Goal: Information Seeking & Learning: Learn about a topic

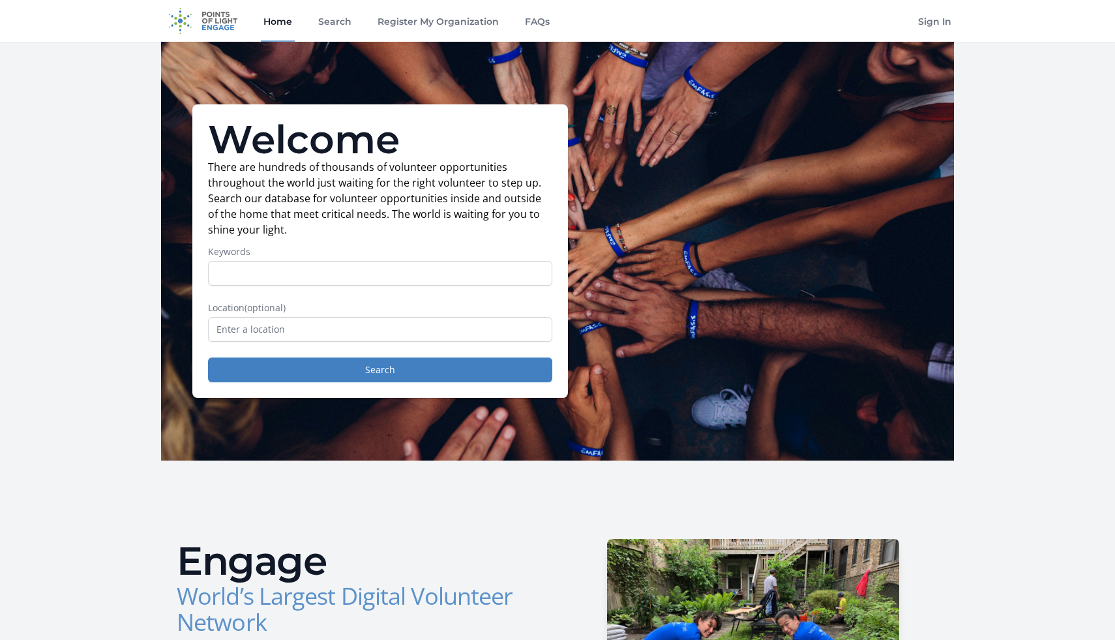
click at [458, 342] on form "Keywords Location (optional) Search" at bounding box center [380, 313] width 344 height 137
click at [458, 333] on input "text" at bounding box center [380, 329] width 344 height 25
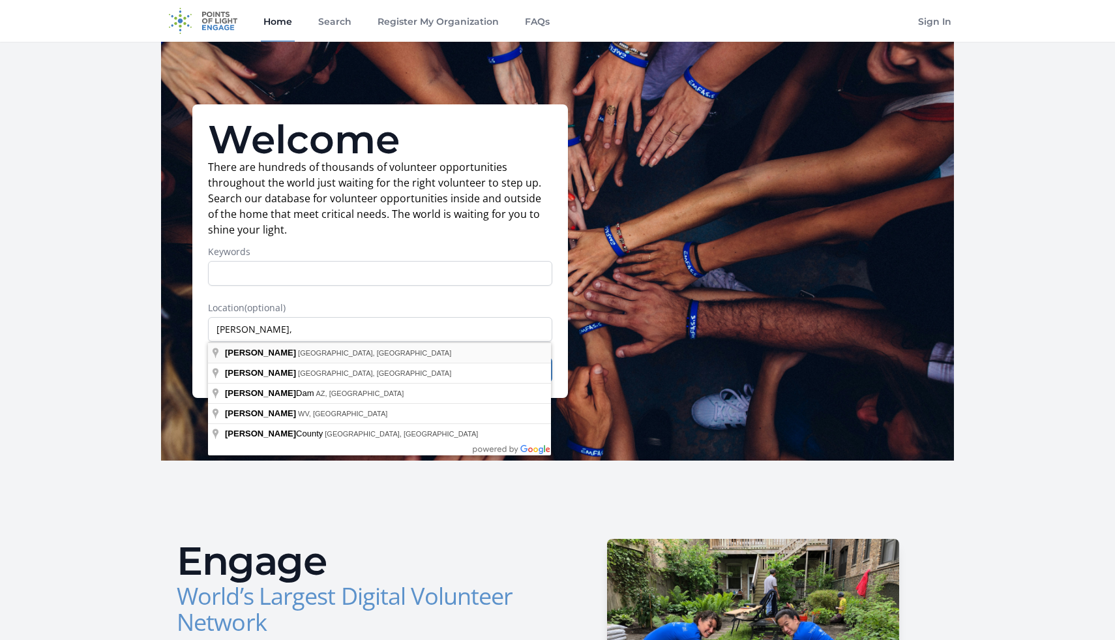
type input "Davis, CA, USA"
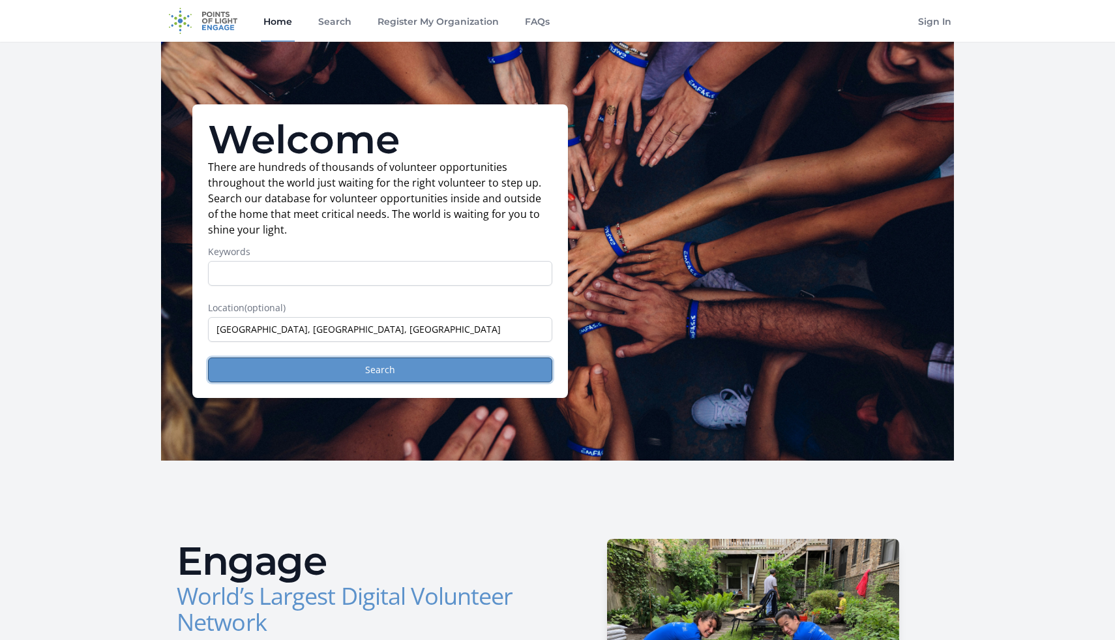
click at [438, 367] on button "Search" at bounding box center [380, 369] width 344 height 25
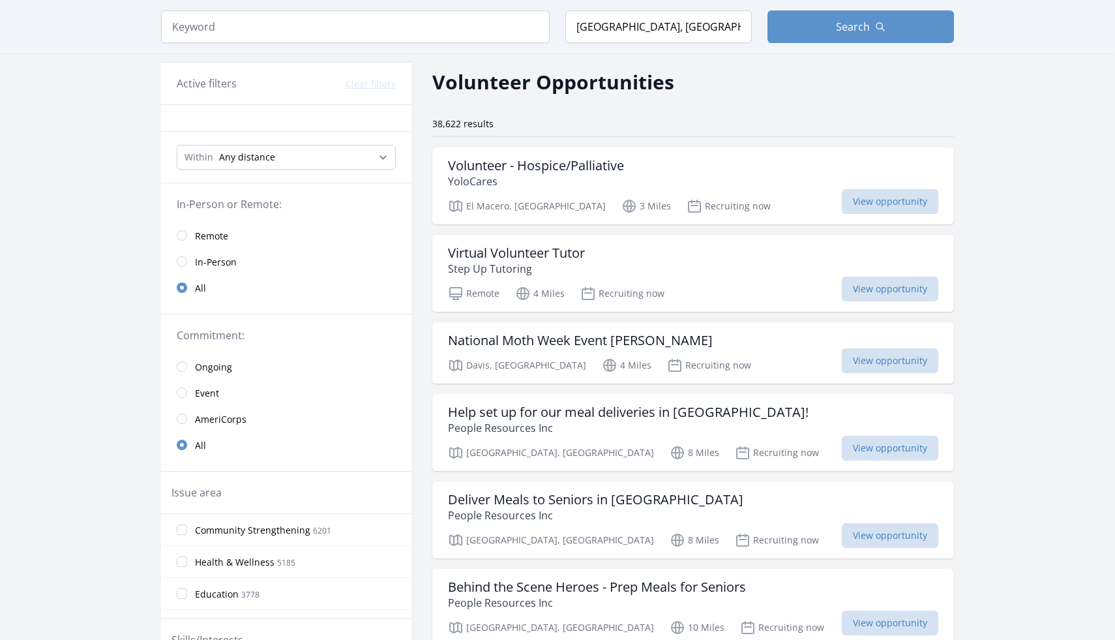
scroll to position [30, 0]
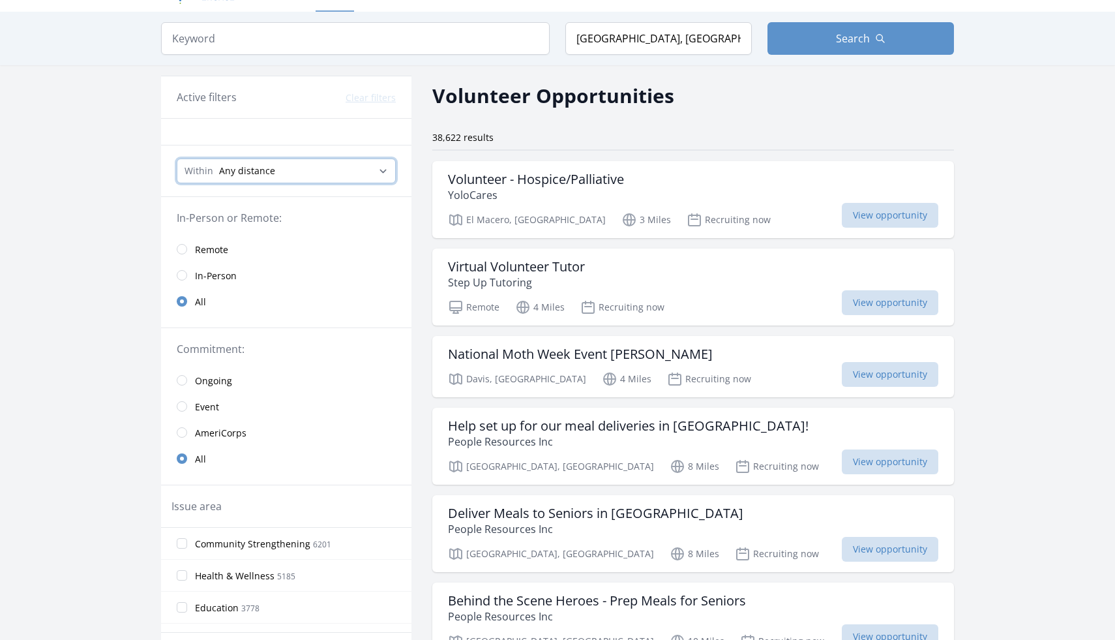
click at [362, 176] on select "Any distance , 5 Miles , 20 Miles , 50 Miles , 100 Miles" at bounding box center [286, 170] width 219 height 25
select select "32186"
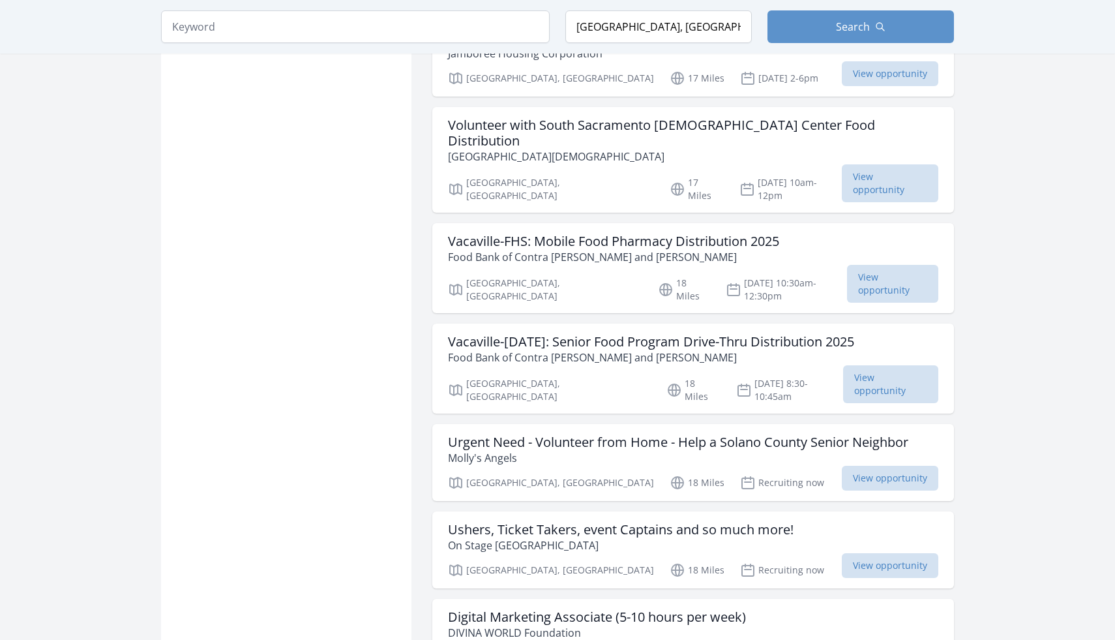
scroll to position [4936, 0]
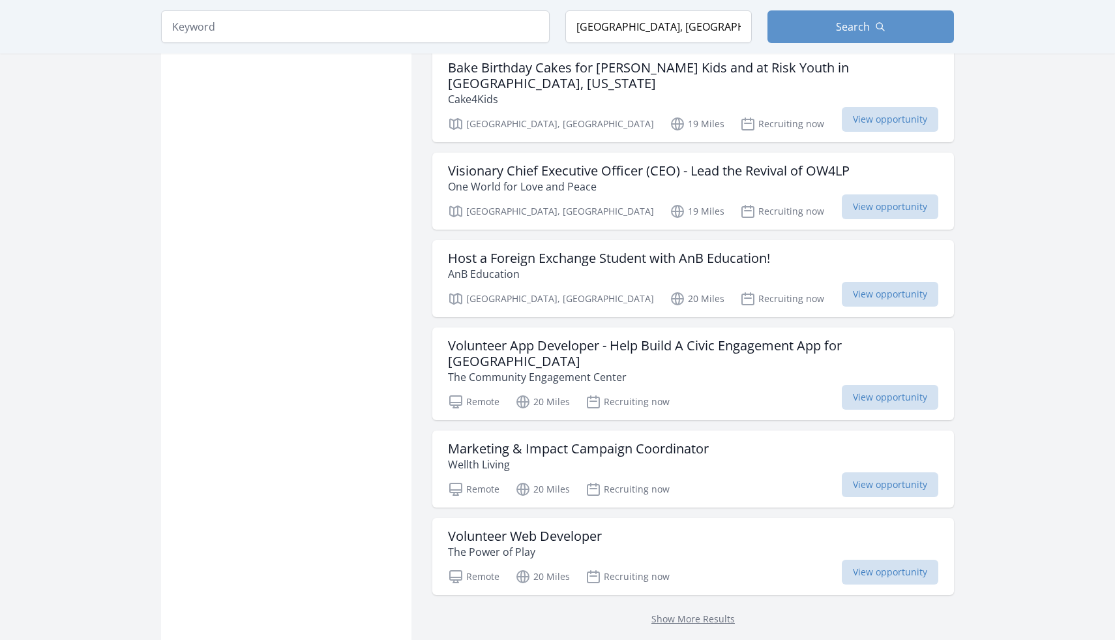
click at [691, 595] on div "Show More Results" at bounding box center [693, 618] width 522 height 47
click at [691, 612] on link "Show More Results" at bounding box center [692, 618] width 83 height 12
click at [691, 610] on p "Show More Results" at bounding box center [693, 618] width 490 height 16
click at [691, 612] on link "Show More Results" at bounding box center [692, 618] width 83 height 12
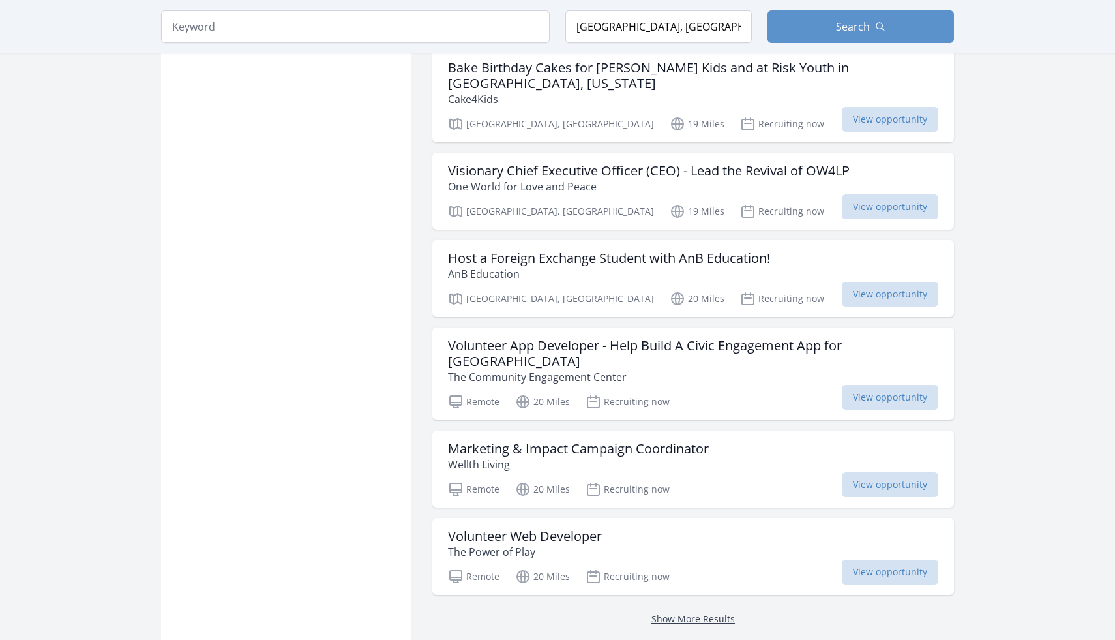
click at [691, 612] on link "Show More Results" at bounding box center [692, 618] width 83 height 12
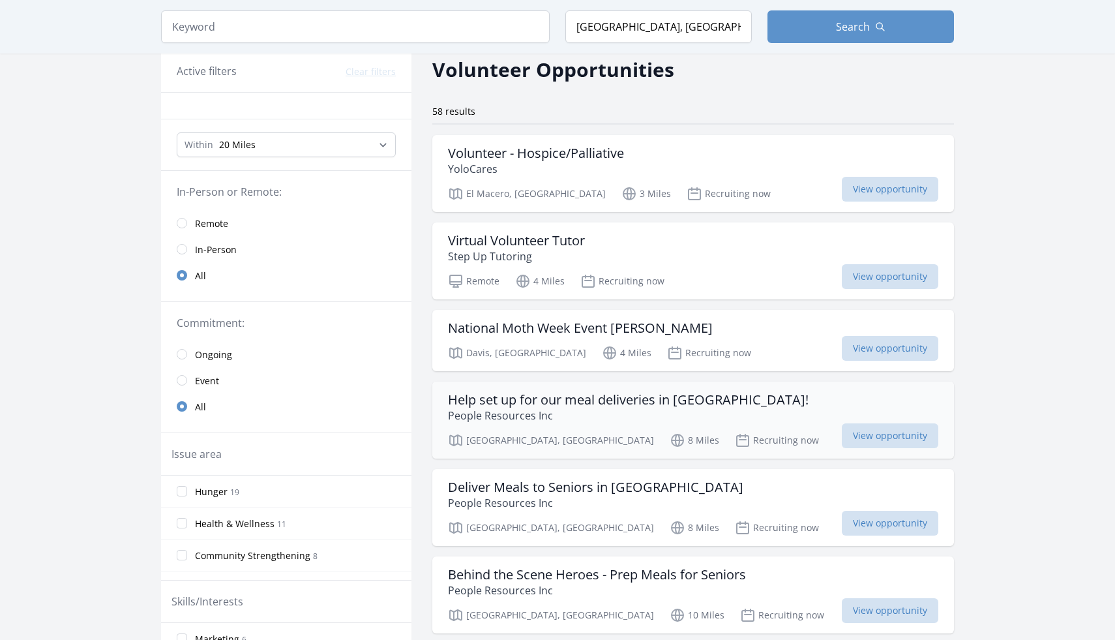
scroll to position [42, 0]
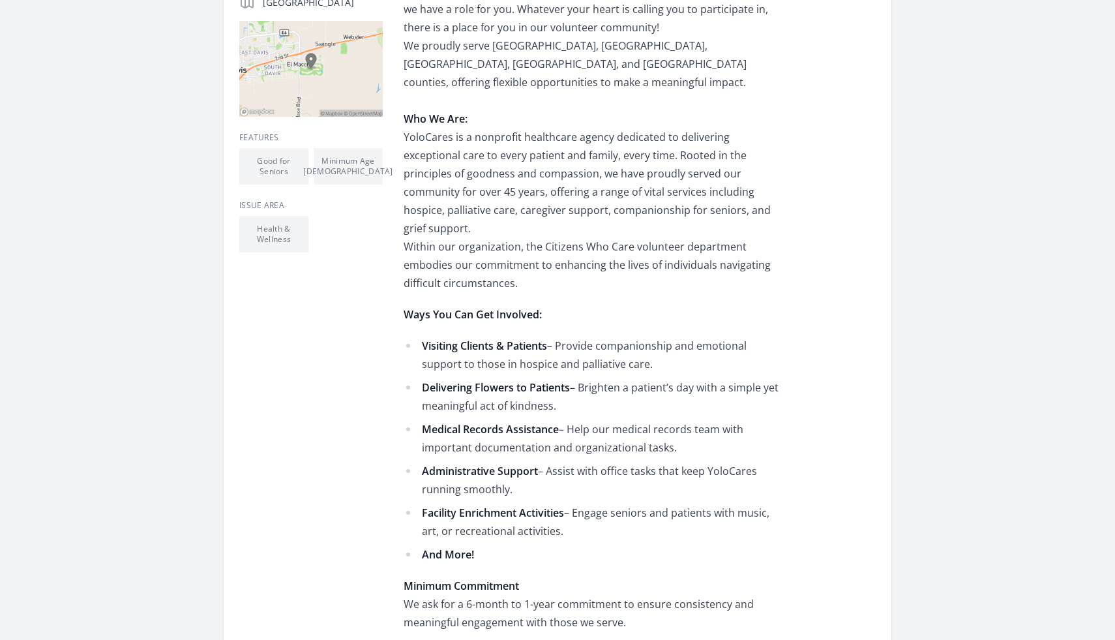
scroll to position [378, 0]
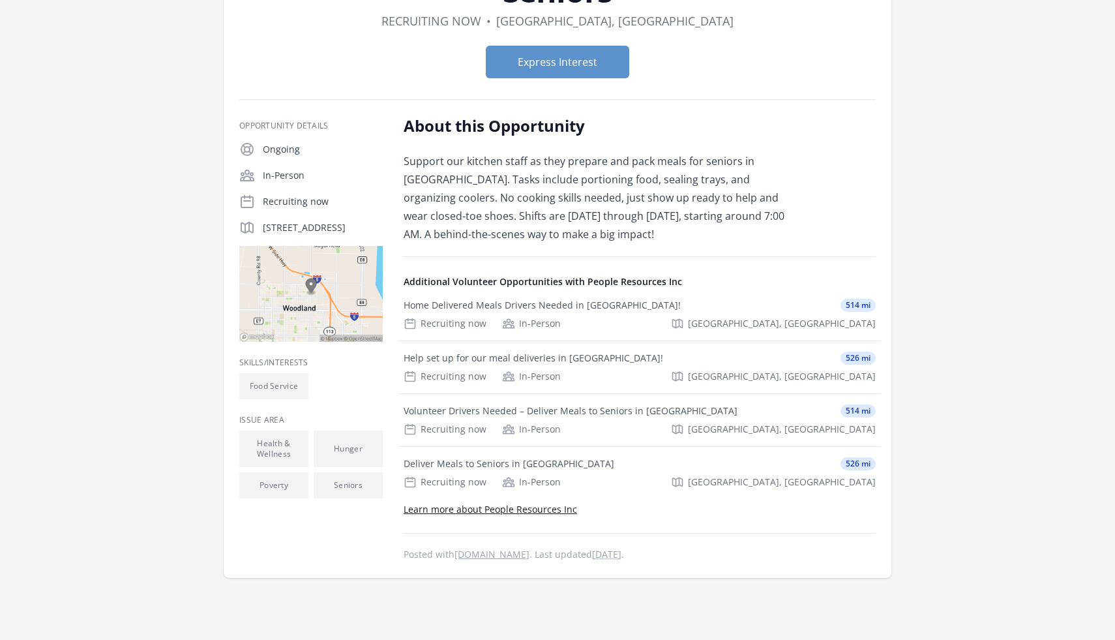
scroll to position [164, 0]
